Goal: Task Accomplishment & Management: Manage account settings

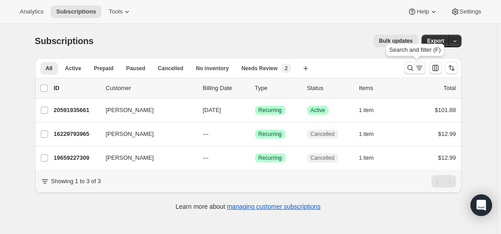
click at [416, 69] on div "Search and filter results" at bounding box center [415, 67] width 18 height 9
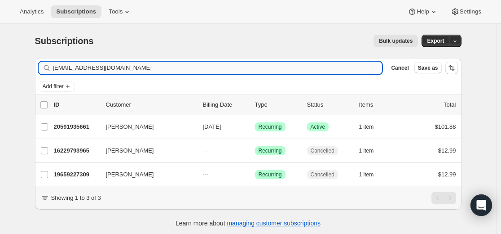
click at [233, 66] on input "[EMAIL_ADDRESS][DOMAIN_NAME]" at bounding box center [218, 68] width 330 height 13
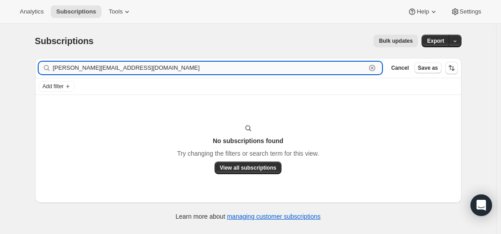
click at [164, 72] on input "[PERSON_NAME][EMAIL_ADDRESS][DOMAIN_NAME]" at bounding box center [210, 68] width 314 height 13
click at [164, 71] on input "[PERSON_NAME][EMAIL_ADDRESS][DOMAIN_NAME]" at bounding box center [210, 68] width 314 height 13
paste input "[PERSON_NAME]"
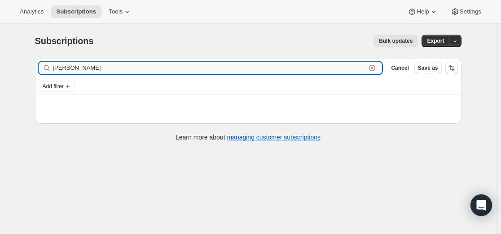
type input "[PERSON_NAME]"
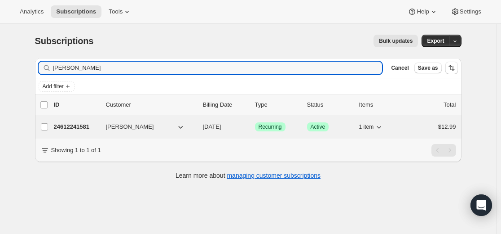
click at [82, 127] on p "24612241581" at bounding box center [76, 126] width 45 height 9
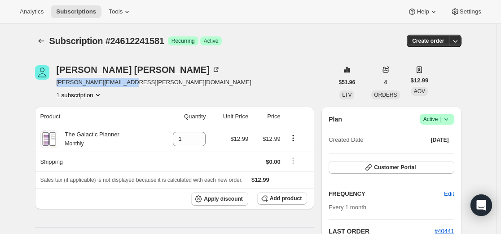
drag, startPoint x: 59, startPoint y: 83, endPoint x: 128, endPoint y: 85, distance: 69.2
click at [128, 85] on span "[PERSON_NAME][EMAIL_ADDRESS][PERSON_NAME][DOMAIN_NAME]" at bounding box center [154, 82] width 195 height 9
copy span "[PERSON_NAME][EMAIL_ADDRESS][PERSON_NAME][DOMAIN_NAME]"
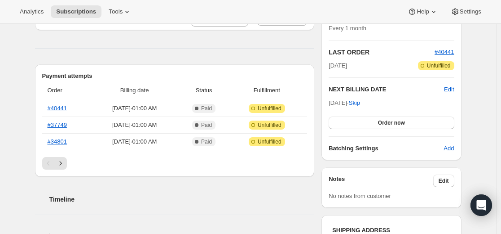
scroll to position [180, 0]
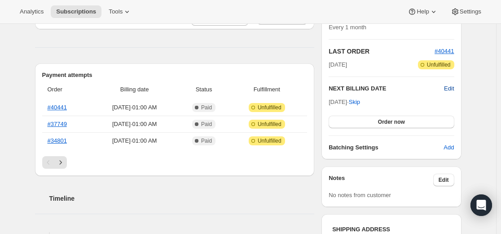
click at [450, 91] on span "Edit" at bounding box center [449, 88] width 10 height 9
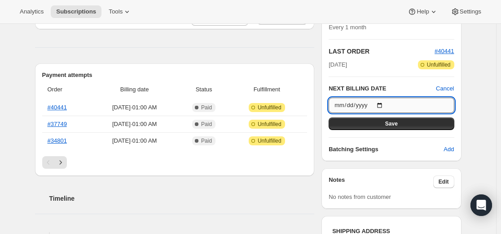
click at [390, 104] on input "[DATE]" at bounding box center [391, 104] width 125 height 15
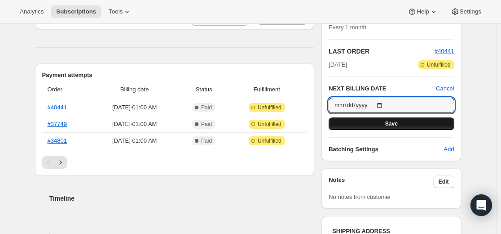
type input "[DATE]"
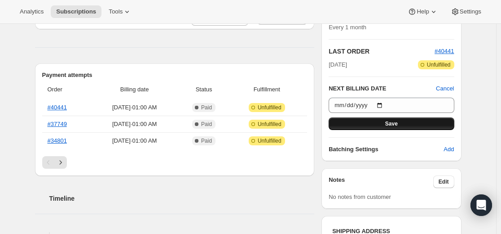
click at [401, 125] on button "Save" at bounding box center [391, 123] width 125 height 13
